Goal: Task Accomplishment & Management: Complete application form

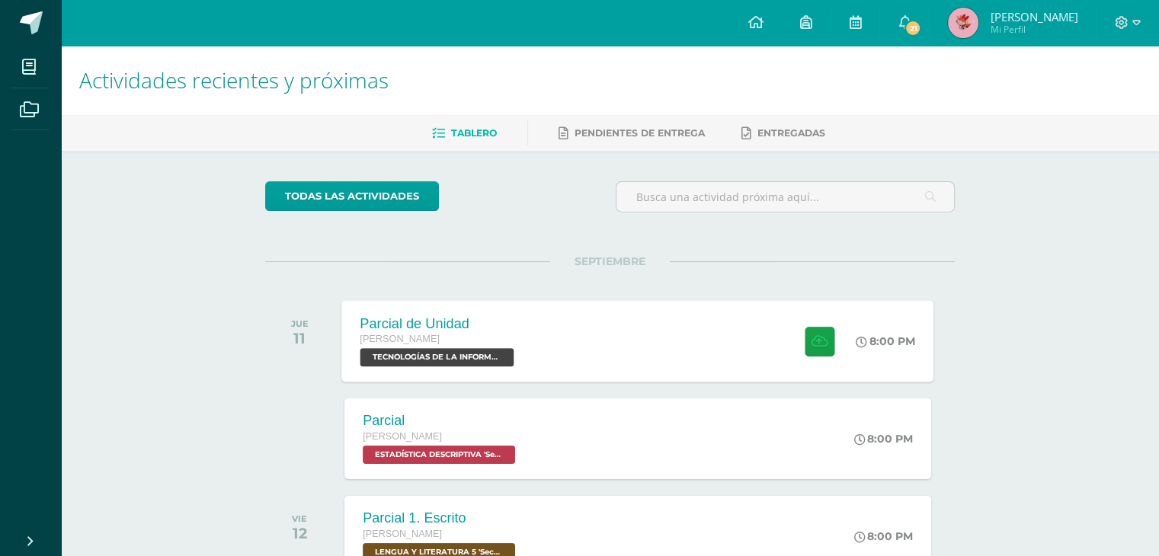
click at [493, 354] on span "TECNOLOGÍAS DE LA INFORMACIÓN Y LA COMUNICACIÓN 5 'Sección A'" at bounding box center [438, 357] width 154 height 18
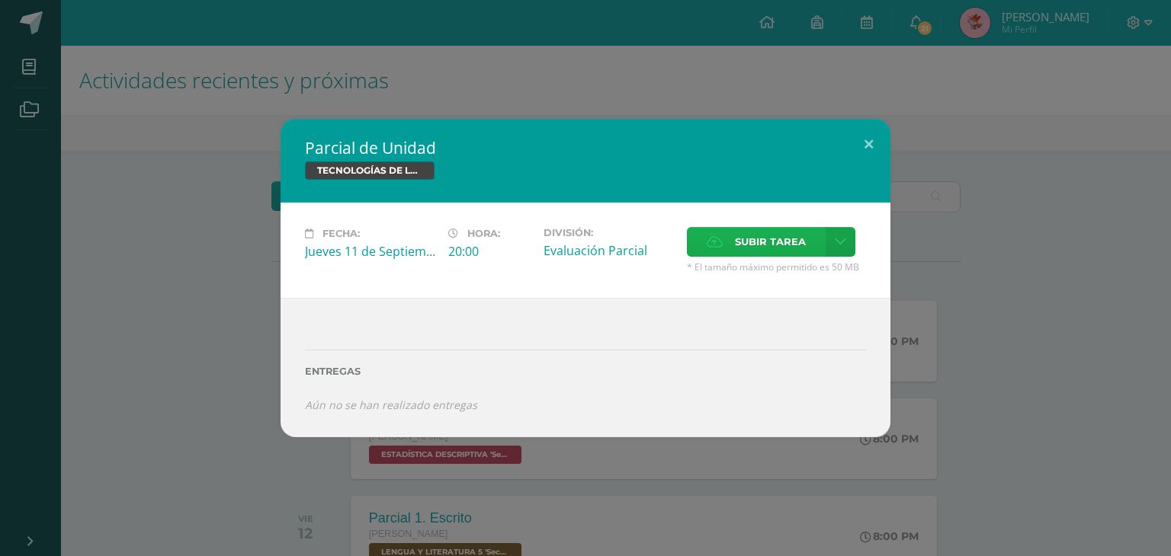
click at [744, 242] on span "Subir tarea" at bounding box center [770, 242] width 71 height 28
click at [0, 0] on input "Subir tarea" at bounding box center [0, 0] width 0 height 0
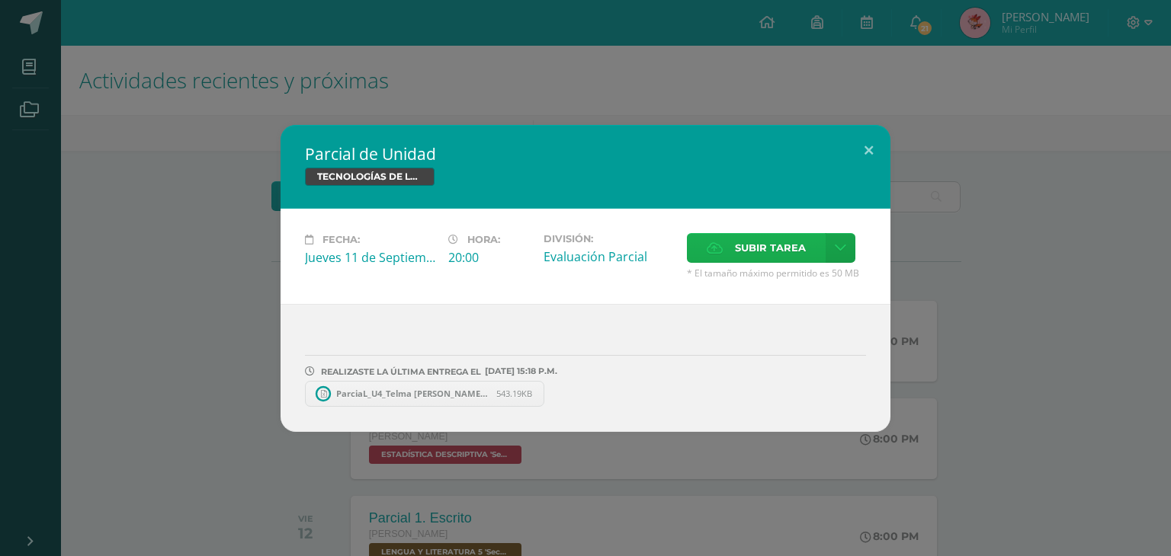
click at [724, 236] on label "Subir tarea" at bounding box center [756, 248] width 139 height 30
click at [0, 0] on input "Subir tarea" at bounding box center [0, 0] width 0 height 0
click at [871, 158] on button at bounding box center [868, 151] width 43 height 52
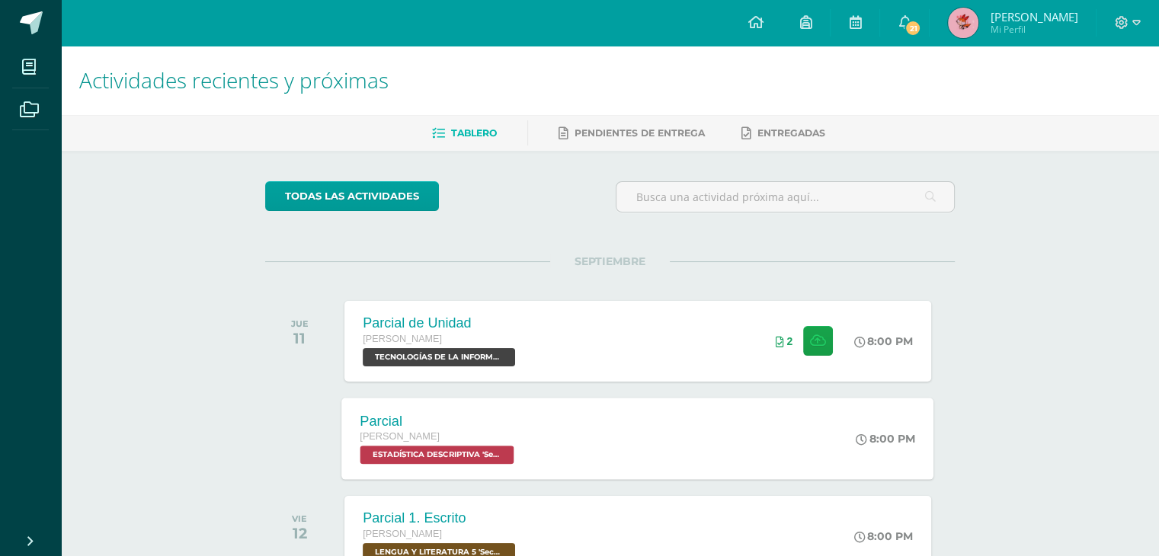
click at [753, 447] on div "Parcial Quinto Bachillerato ESTADÍSTICA DESCRIPTIVA 'Sección A' 8:00 PM Parcial…" at bounding box center [638, 439] width 592 height 82
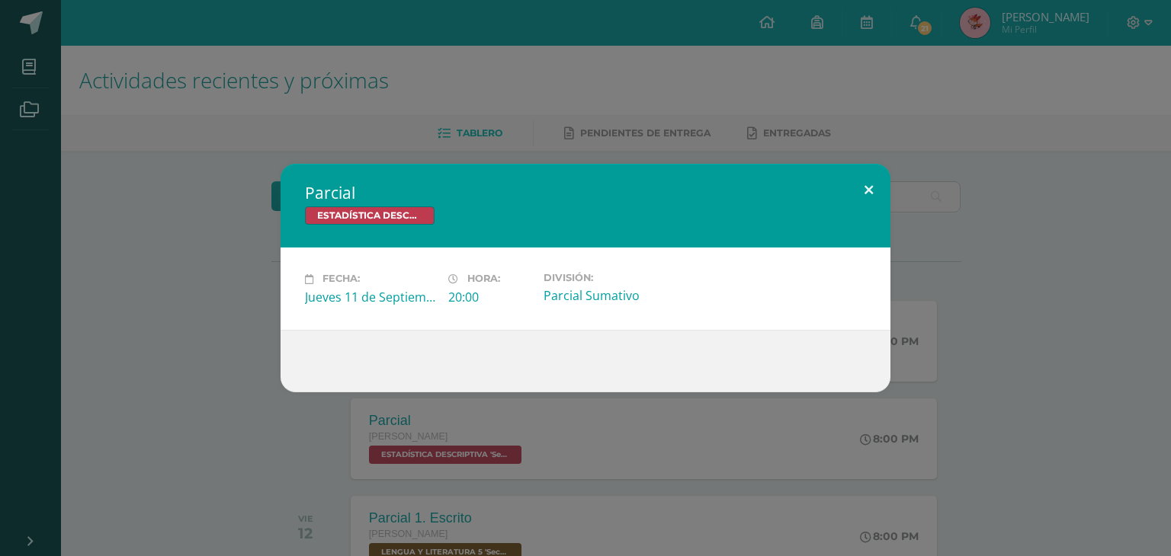
click at [865, 190] on button at bounding box center [868, 190] width 43 height 52
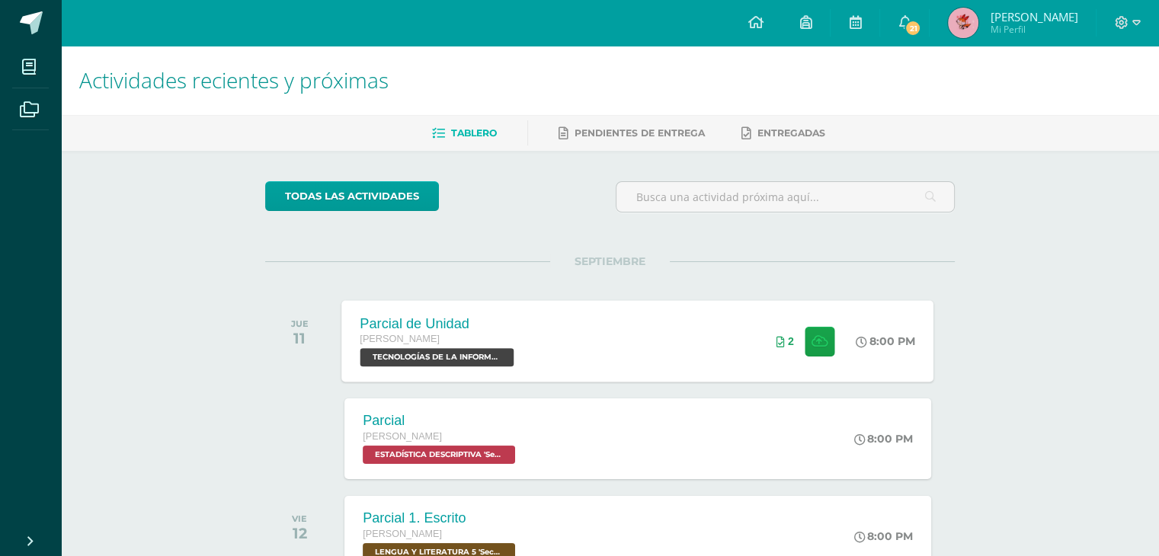
click at [488, 367] on span "TECNOLOGÍAS DE LA INFORMACIÓN Y LA COMUNICACIÓN 5 'Sección A'" at bounding box center [438, 357] width 154 height 18
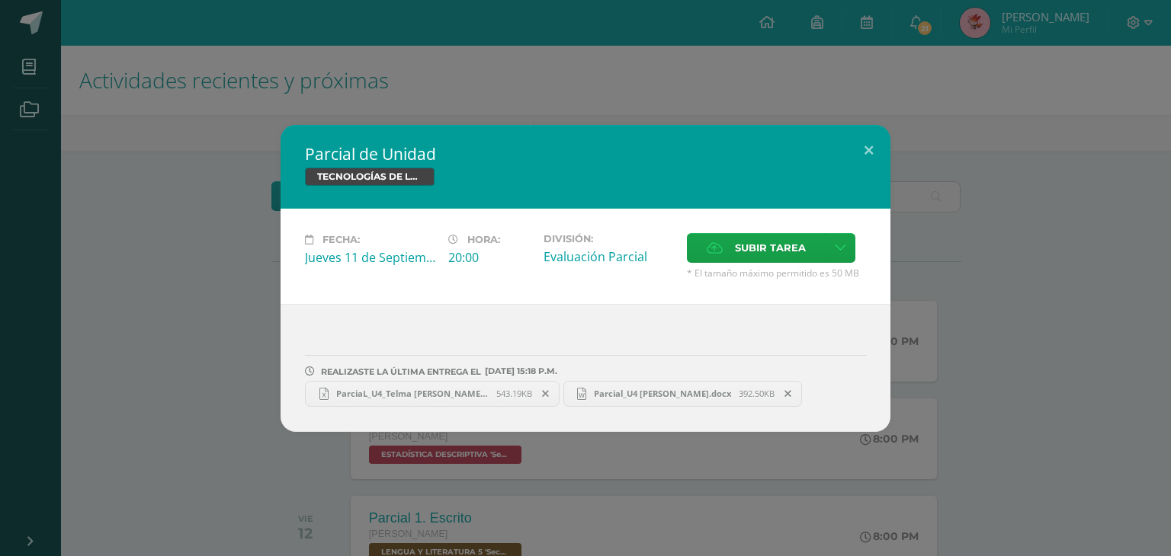
click at [474, 385] on link "ParciaL_U4_Telma Meletz.xlsx 543.19KB" at bounding box center [432, 394] width 255 height 26
click at [878, 137] on button at bounding box center [868, 151] width 43 height 52
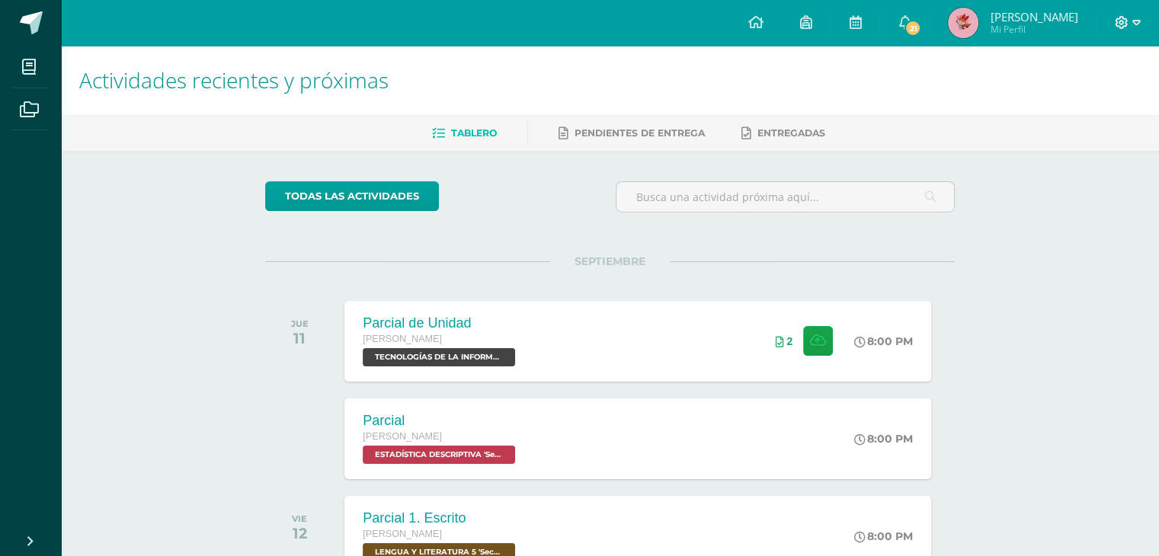
click at [1123, 25] on icon at bounding box center [1122, 23] width 14 height 14
click at [1079, 114] on div "Configuración Cerrar sesión" at bounding box center [1080, 92] width 120 height 59
click at [1070, 108] on span "Cerrar sesión" at bounding box center [1088, 103] width 69 height 14
